Goal: Task Accomplishment & Management: Use online tool/utility

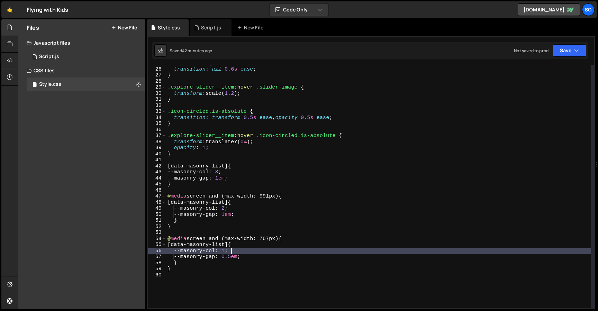
scroll to position [150, 0]
click at [88, 57] on div "1 Script.js 0" at bounding box center [86, 57] width 119 height 14
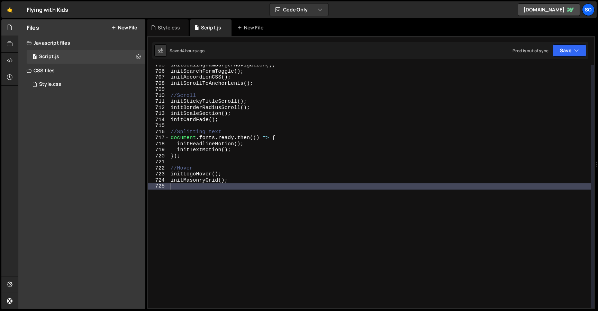
click at [277, 191] on div "initScalingHamburgerNavigation ( ) ; initSearchFormToggle ( ) ; initAccordionCS…" at bounding box center [380, 189] width 422 height 255
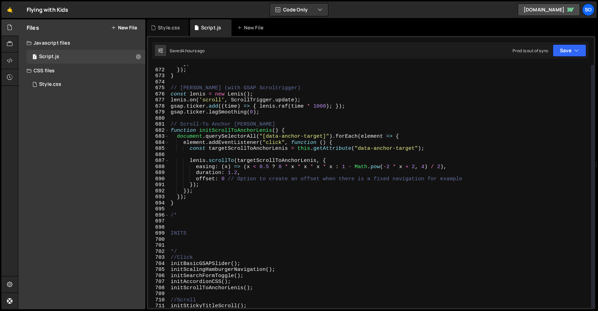
scroll to position [4060, 0]
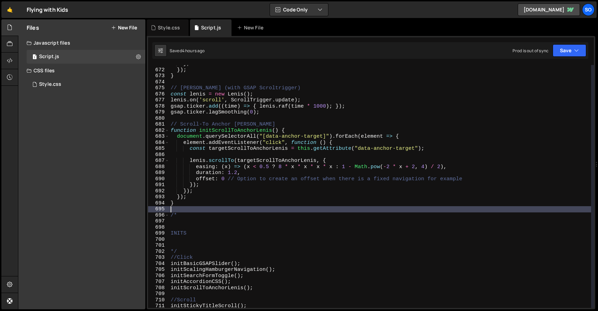
click at [232, 208] on div "} ; }) ; } // [PERSON_NAME] (with GSAP Scroltrigger) const [PERSON_NAME] = new …" at bounding box center [380, 188] width 422 height 255
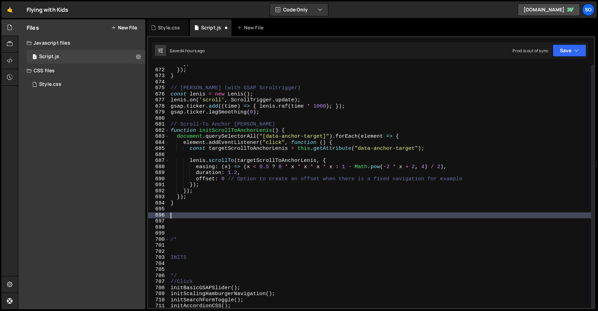
paste textarea "});"
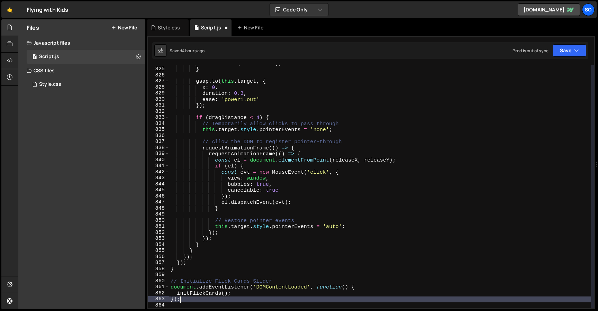
scroll to position [4993, 0]
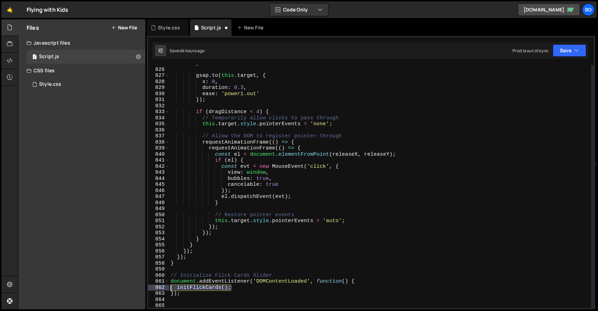
drag, startPoint x: 238, startPoint y: 286, endPoint x: 164, endPoint y: 286, distance: 74.0
click at [164, 286] on div "}); 825 826 827 828 829 830 831 832 833 834 835 836 837 838 839 840 841 842 843…" at bounding box center [371, 186] width 446 height 243
type textarea "initFlickCards();"
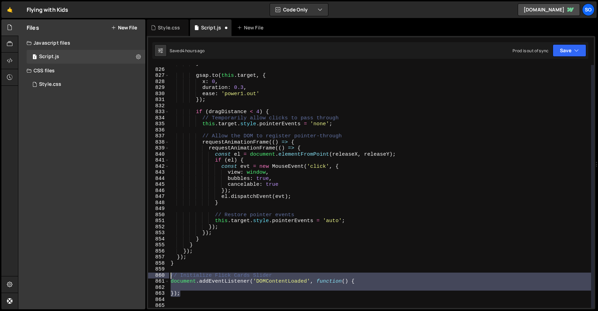
drag, startPoint x: 186, startPoint y: 292, endPoint x: 161, endPoint y: 272, distance: 32.5
click at [161, 272] on div "825 826 827 828 829 830 831 832 833 834 835 836 837 838 839 840 841 842 843 844…" at bounding box center [371, 186] width 446 height 243
type textarea "// Initialize Flick Cards Slider"
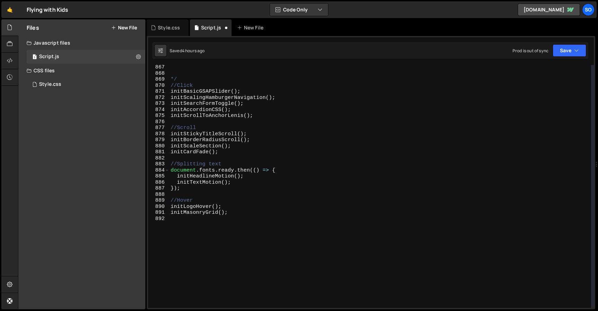
scroll to position [5243, 0]
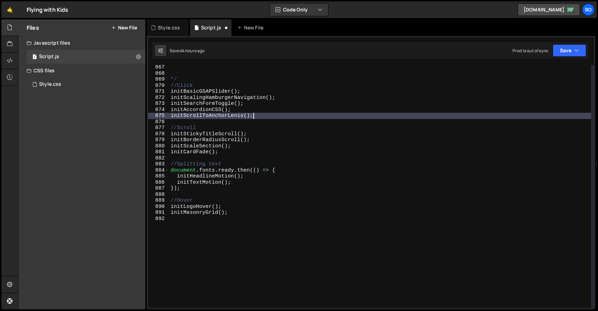
click at [266, 116] on div "*/ //Click initBasicGSAPSlider ( ) ; initScalingHamburgerNavigation ( ) ; initS…" at bounding box center [380, 191] width 422 height 255
type textarea "initScrollToAnchorLenis();"
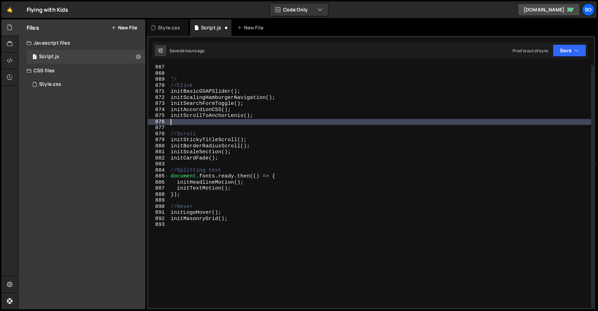
paste textarea "initFlickCards();"
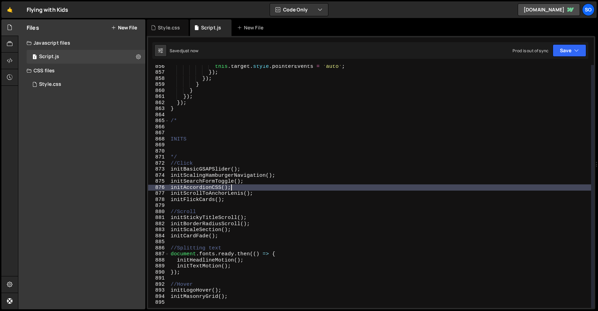
scroll to position [5177, 0]
type textarea "initAccordionCSS();"
click at [81, 86] on div "Style.css 0" at bounding box center [86, 84] width 119 height 14
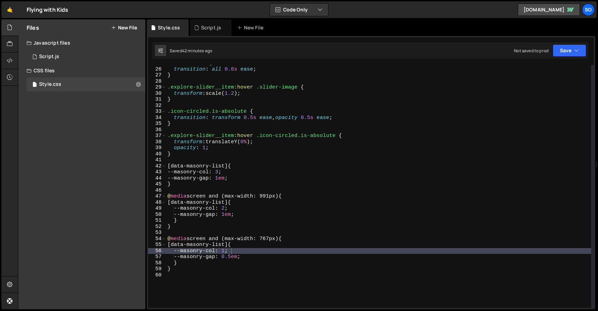
click at [236, 278] on div ".slider-card { transition : all 0.6 s ease ; } .explore-slider__item :hover .sl…" at bounding box center [378, 187] width 425 height 255
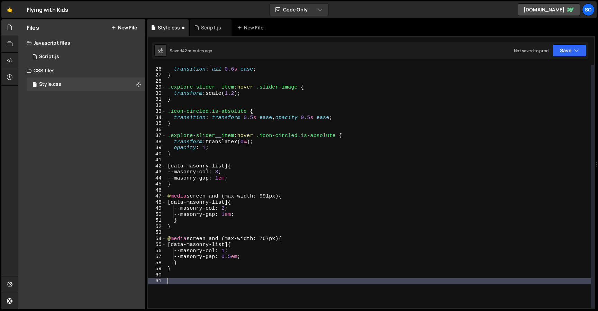
paste textarea "}"
type textarea "}"
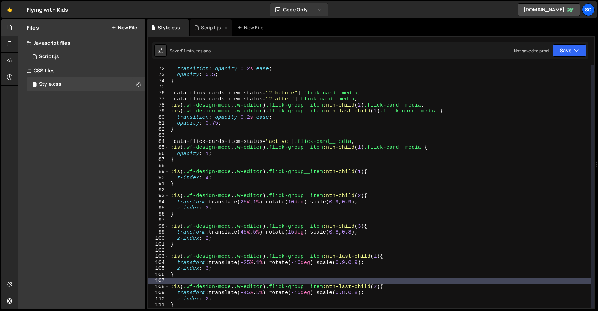
click at [199, 28] on div "Script.js" at bounding box center [208, 27] width 29 height 7
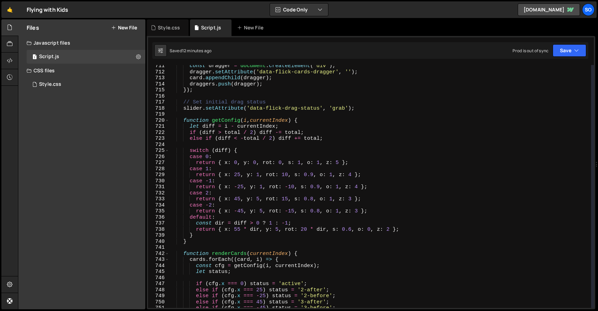
scroll to position [4297, 0]
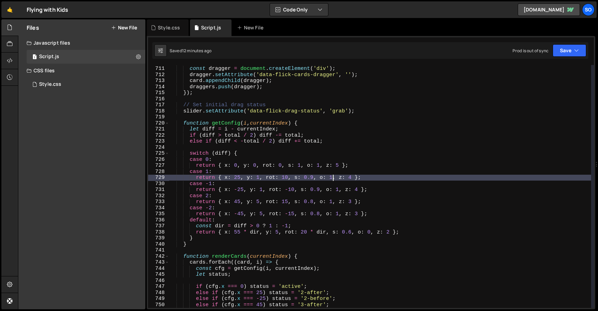
click at [333, 177] on div "cards . forEach ( card => { const dragger = document . createElement ( 'div' ) …" at bounding box center [380, 186] width 422 height 255
click at [325, 196] on div "cards . forEach ( card => { const dragger = document . createElement ( 'div' ) …" at bounding box center [380, 186] width 422 height 255
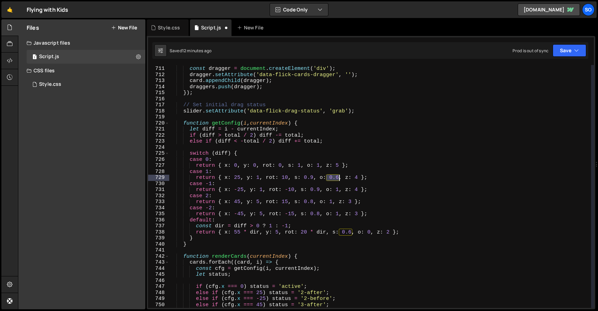
drag, startPoint x: 327, startPoint y: 179, endPoint x: 339, endPoint y: 179, distance: 12.1
click at [339, 179] on div "cards . forEach ( card => { const dragger = document . createElement ( 'div' ) …" at bounding box center [380, 186] width 422 height 255
click at [336, 192] on div "cards . forEach ( card => { const dragger = document . createElement ( 'div' ) …" at bounding box center [380, 186] width 422 height 255
paste textarea "0.6"
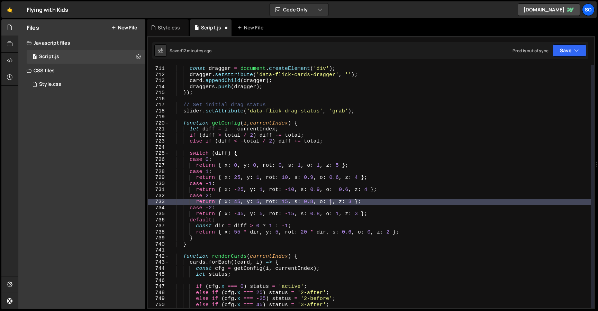
click at [331, 205] on div "cards . forEach ( card => { const dragger = document . createElement ( 'div' ) …" at bounding box center [380, 186] width 422 height 255
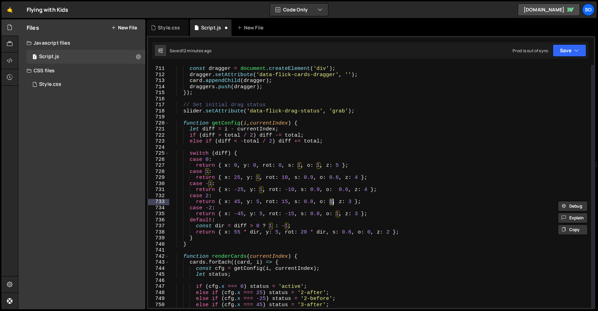
paste textarea "0.6"
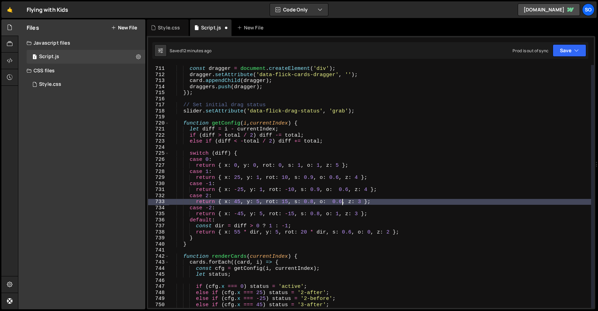
click at [334, 213] on div "cards . forEach ( card => { const dragger = document . createElement ( 'div' ) …" at bounding box center [380, 186] width 422 height 255
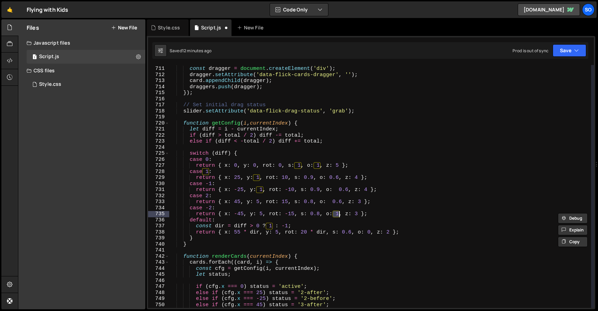
paste textarea "0.6"
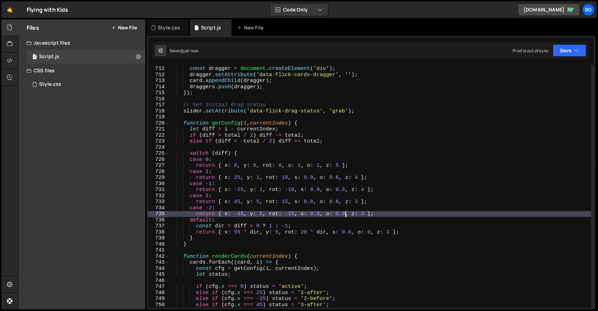
type textarea "return { x: -45, y: 5, rot: -15, s: 0.8, o: 0.6, z: 3 };"
